Goal: Information Seeking & Learning: Learn about a topic

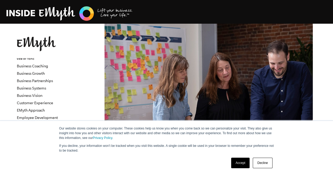
click at [235, 161] on link "Accept" at bounding box center [240, 163] width 19 height 11
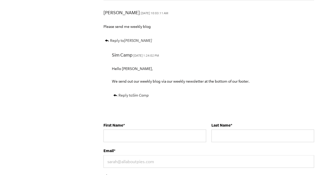
scroll to position [1116, 0]
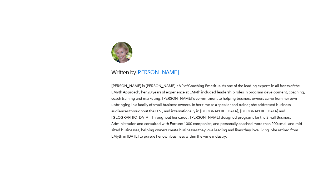
drag, startPoint x: 173, startPoint y: 128, endPoint x: 139, endPoint y: 130, distance: 34.5
click at [139, 76] on h3 "Written by Tricia Huebner" at bounding box center [208, 72] width 195 height 8
click at [202, 76] on h3 "Written by Tricia Huebner" at bounding box center [208, 72] width 195 height 8
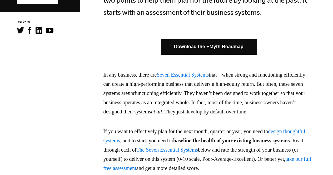
scroll to position [0, 0]
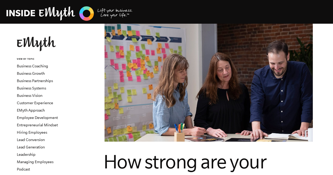
click at [43, 40] on img at bounding box center [36, 43] width 39 height 15
